Goal: Transaction & Acquisition: Book appointment/travel/reservation

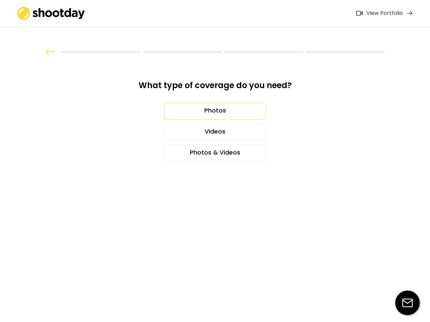
click at [232, 109] on div "Photos" at bounding box center [215, 111] width 102 height 17
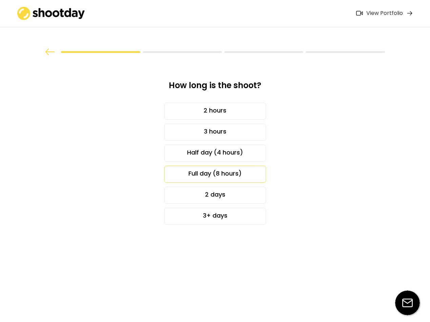
click at [219, 171] on div "Full day (8 hours)" at bounding box center [215, 174] width 102 height 17
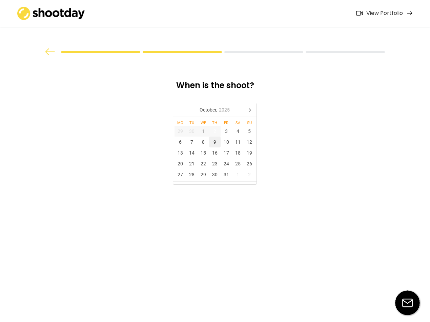
click at [216, 140] on div "9" at bounding box center [215, 142] width 12 height 11
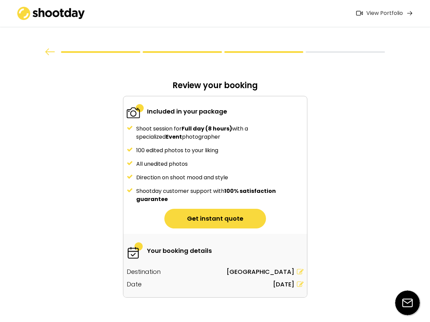
drag, startPoint x: 137, startPoint y: 151, endPoint x: 209, endPoint y: 155, distance: 72.7
click at [209, 155] on div "Shoot session for Full day (8 hours) with a specialized Event photographer 100 …" at bounding box center [215, 164] width 184 height 79
click at [204, 152] on div "100 edited photos to your liking" at bounding box center [220, 151] width 168 height 8
click at [191, 217] on button "Get instant quote" at bounding box center [215, 219] width 102 height 20
